Goal: Task Accomplishment & Management: Manage account settings

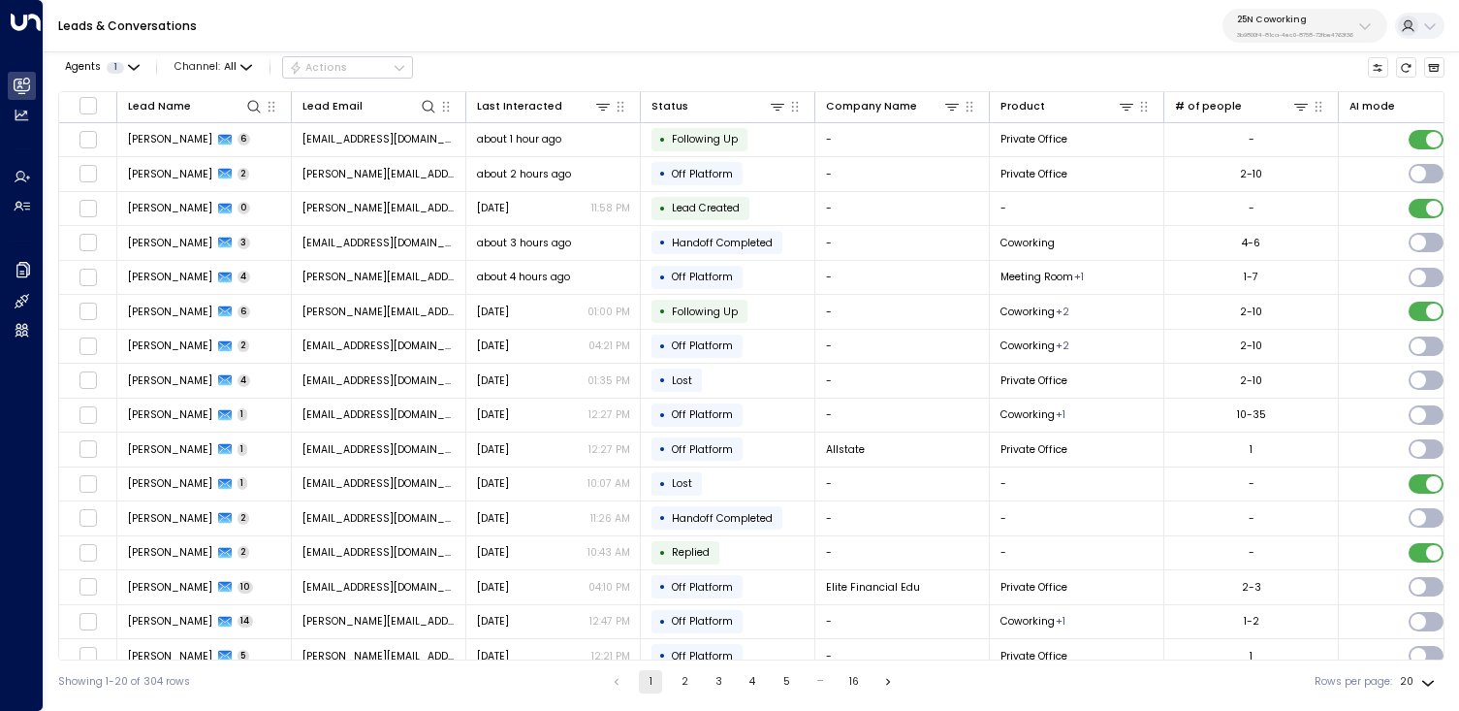
click at [1371, 25] on icon at bounding box center [1366, 26] width 16 height 16
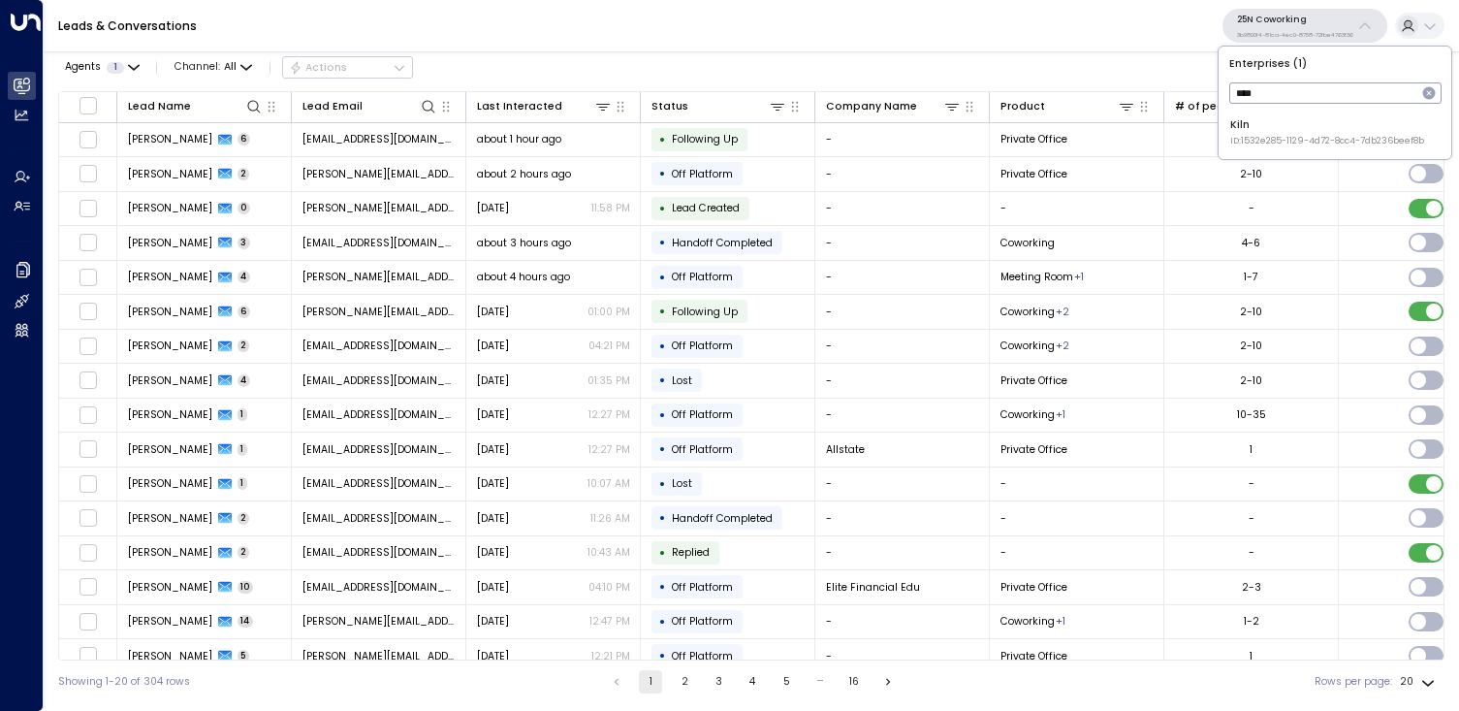
type input "****"
click at [1268, 132] on div "Kiln ID: 1532e285-1129-4d72-8cc4-7db236beef8b" at bounding box center [1328, 132] width 194 height 30
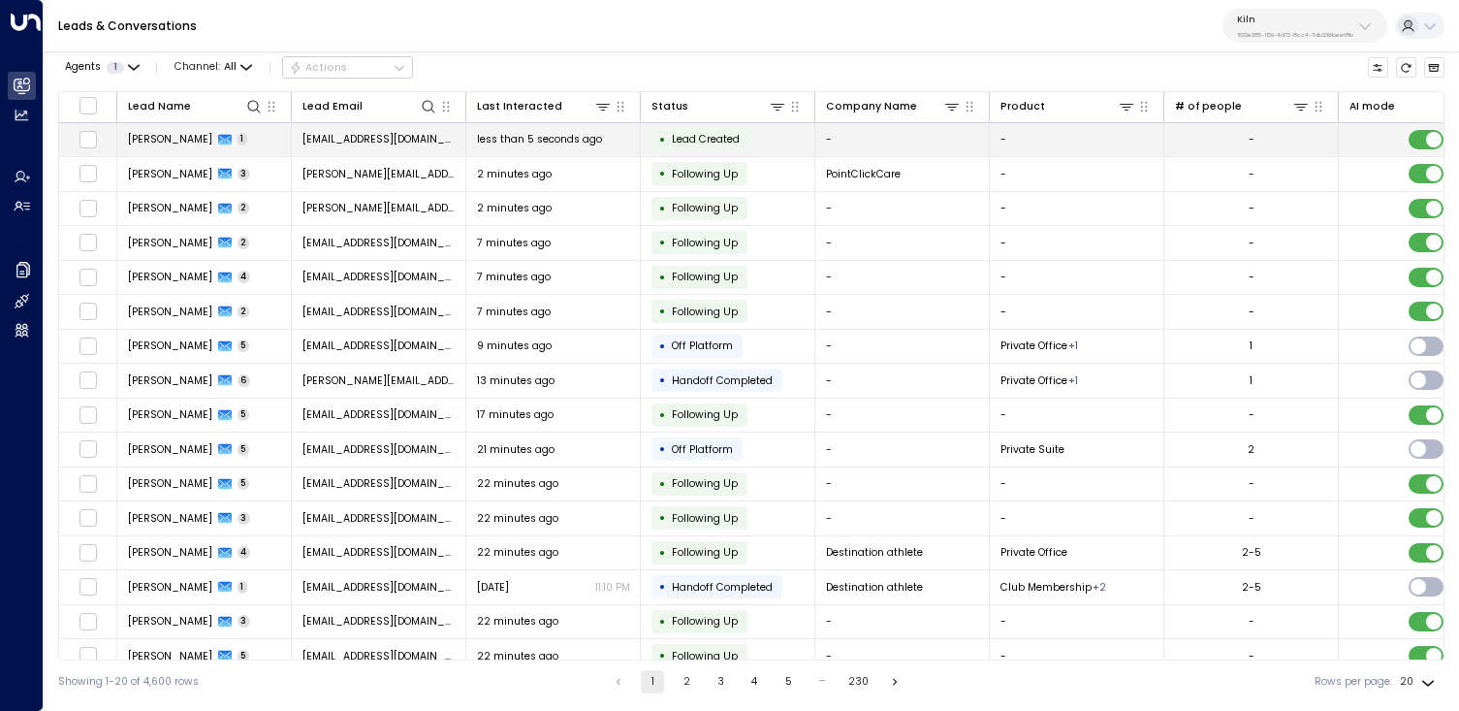
click at [275, 147] on td "[PERSON_NAME] 1" at bounding box center [204, 140] width 175 height 34
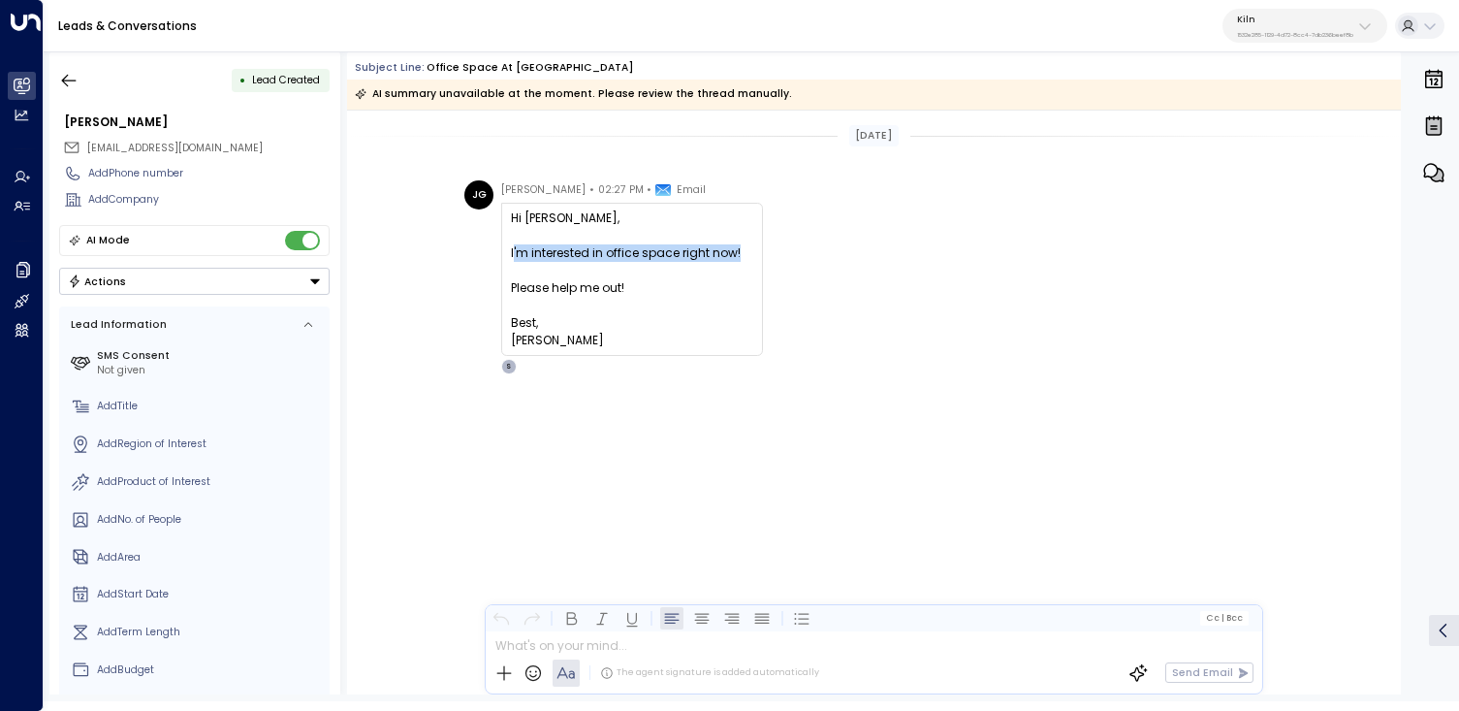
copy div "'m interested in office space right now!"
drag, startPoint x: 513, startPoint y: 255, endPoint x: 738, endPoint y: 252, distance: 225.0
click at [738, 252] on div "I'm interested in office space right now!" at bounding box center [632, 252] width 242 height 17
